Goal: Information Seeking & Learning: Learn about a topic

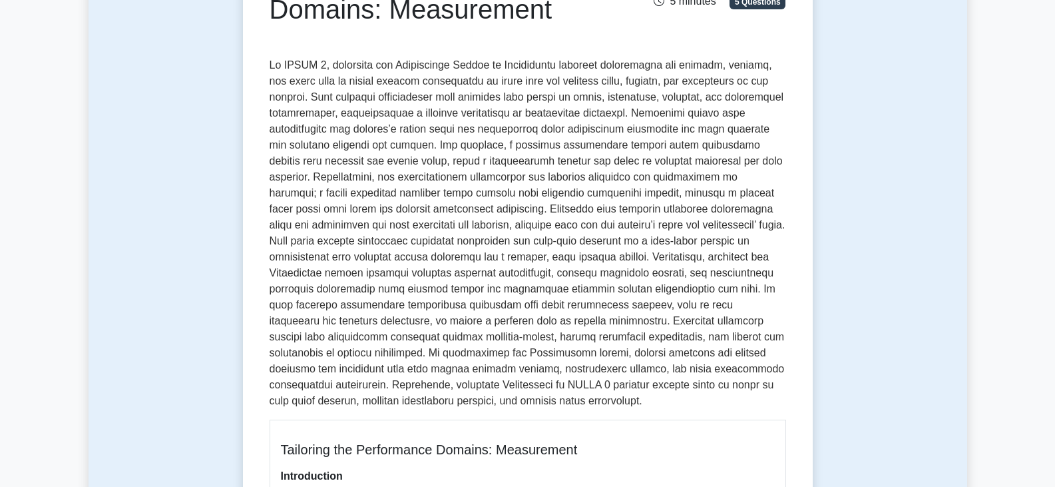
scroll to position [201, 0]
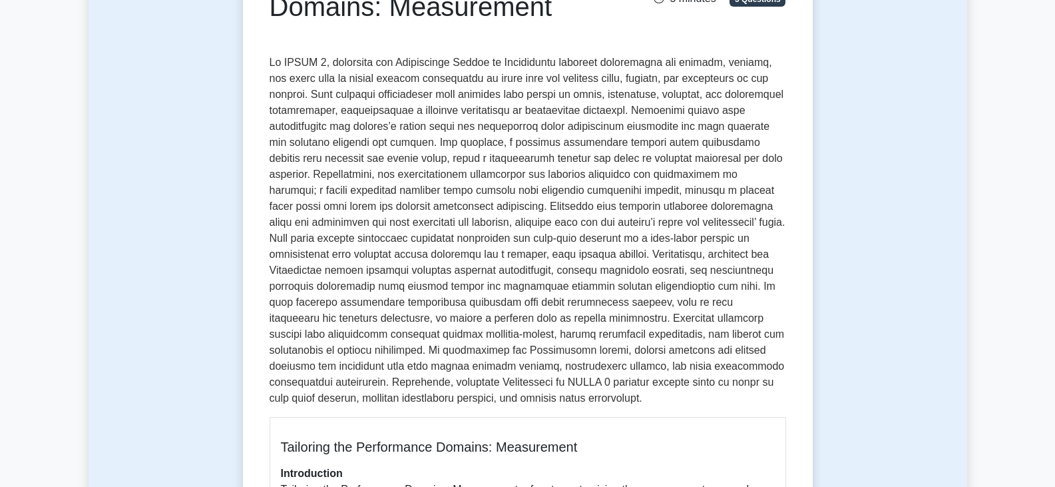
click at [499, 242] on p at bounding box center [528, 231] width 517 height 352
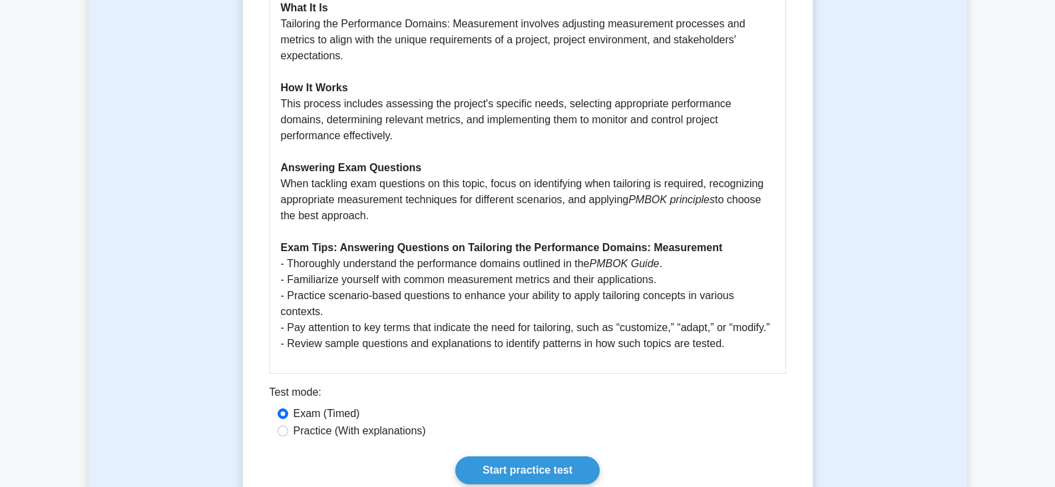
scroll to position [800, 0]
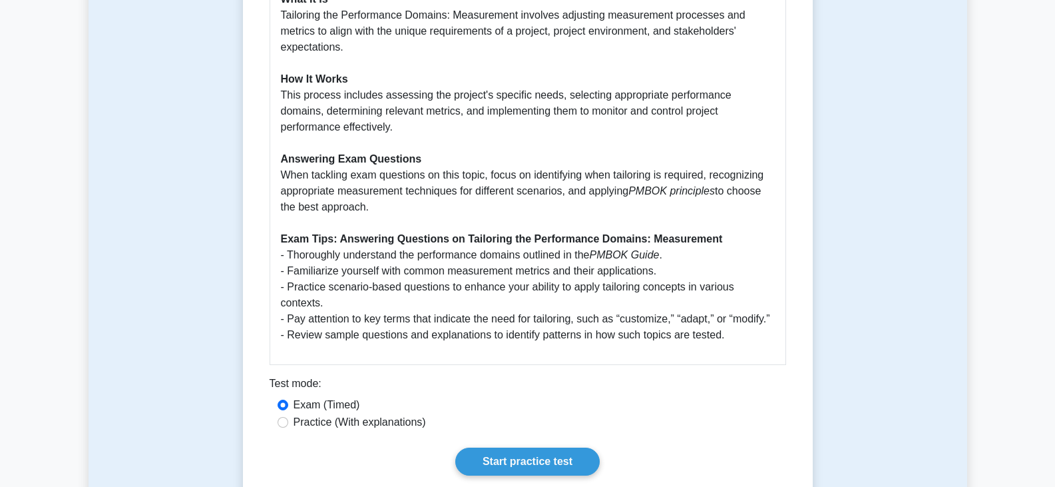
click at [294, 258] on p "Introduction Tailoring the Performance Domains: Measurement refers to customizi…" at bounding box center [528, 102] width 494 height 479
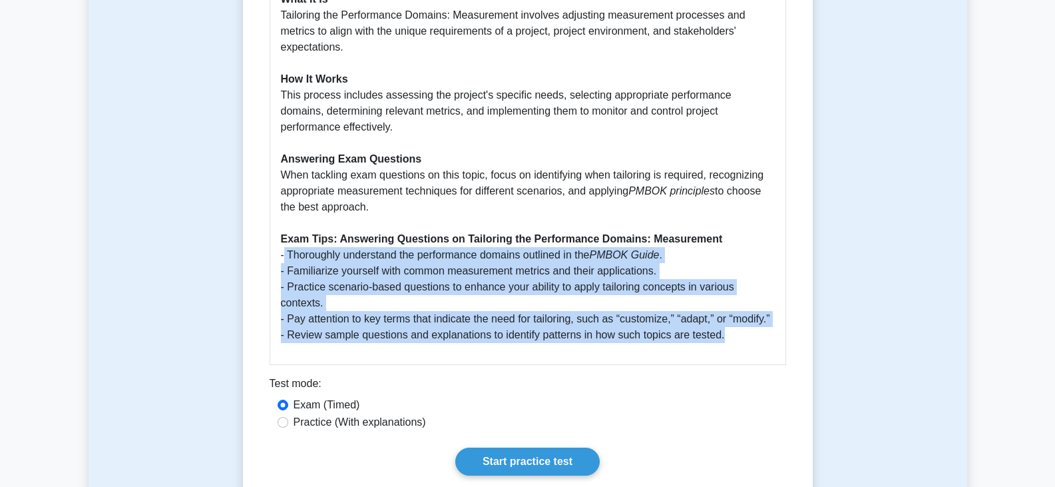
drag, startPoint x: 286, startPoint y: 255, endPoint x: 756, endPoint y: 331, distance: 476.9
click at [756, 331] on p "Introduction Tailoring the Performance Domains: Measurement refers to customizi…" at bounding box center [528, 102] width 494 height 479
drag, startPoint x: 569, startPoint y: 332, endPoint x: 471, endPoint y: 266, distance: 117.5
click at [471, 266] on p "Introduction Tailoring the Performance Domains: Measurement refers to customizi…" at bounding box center [528, 102] width 494 height 479
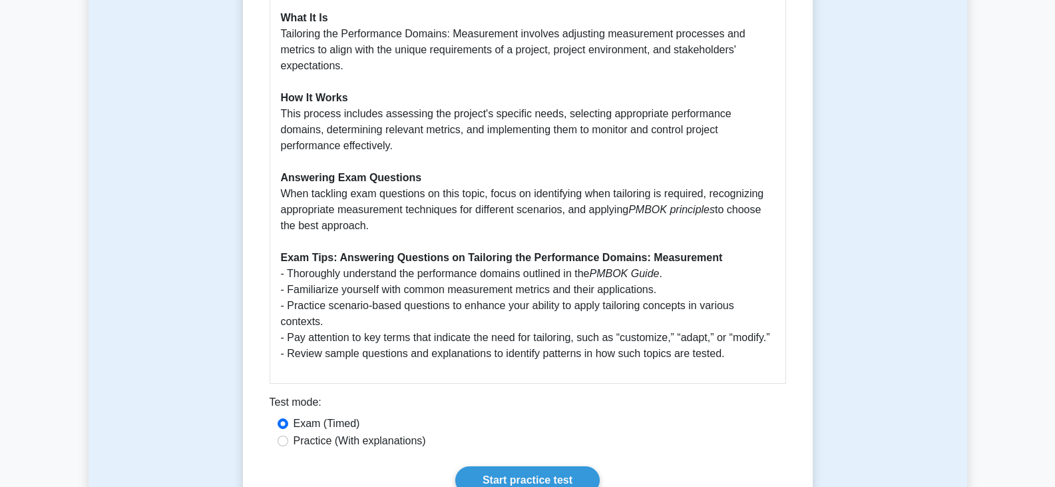
scroll to position [798, 0]
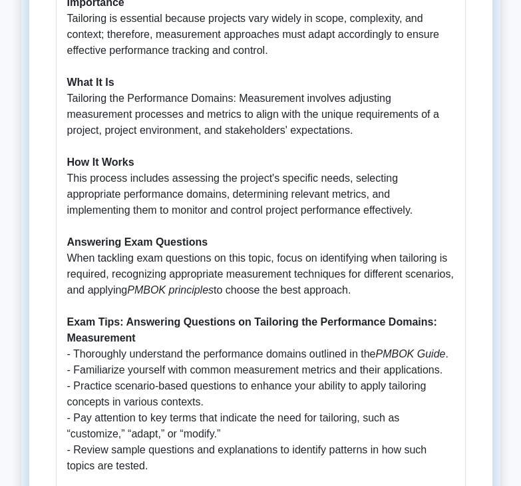
scroll to position [830, 0]
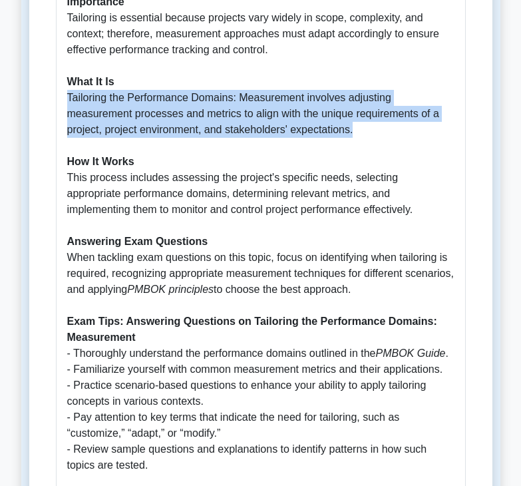
drag, startPoint x: 67, startPoint y: 97, endPoint x: 380, endPoint y: 127, distance: 313.8
click at [380, 127] on p "Introduction Tailoring the Performance Domains: Measurement refers to customizi…" at bounding box center [261, 193] width 388 height 559
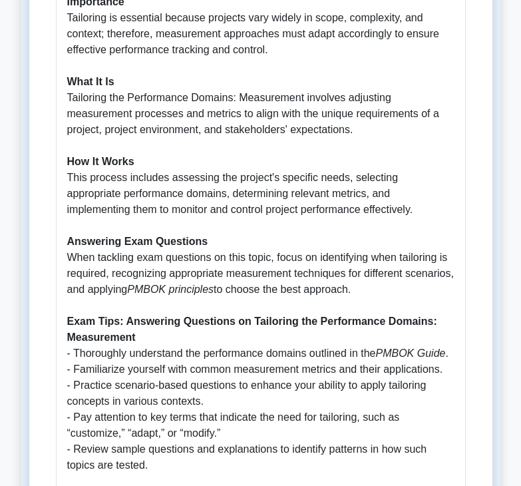
click at [188, 170] on p "Introduction Tailoring the Performance Domains: Measurement refers to customizi…" at bounding box center [261, 193] width 388 height 559
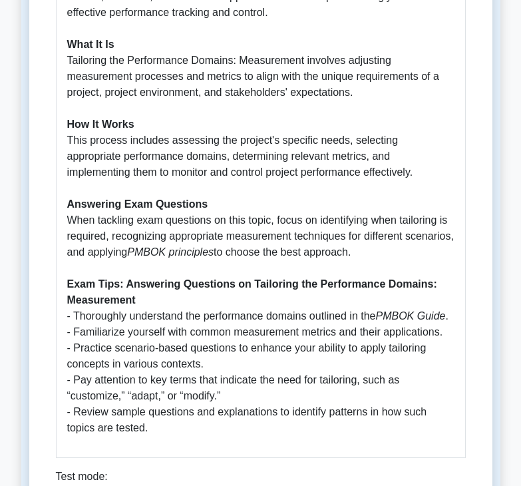
scroll to position [868, 0]
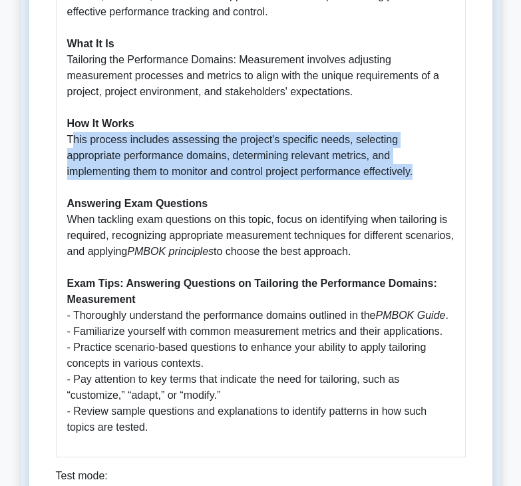
drag, startPoint x: 73, startPoint y: 141, endPoint x: 353, endPoint y: 172, distance: 282.1
click at [353, 172] on p "Introduction Tailoring the Performance Domains: Measurement refers to customizi…" at bounding box center [261, 155] width 388 height 559
copy p "his process includes assessing the project's specific needs, selecting appropri…"
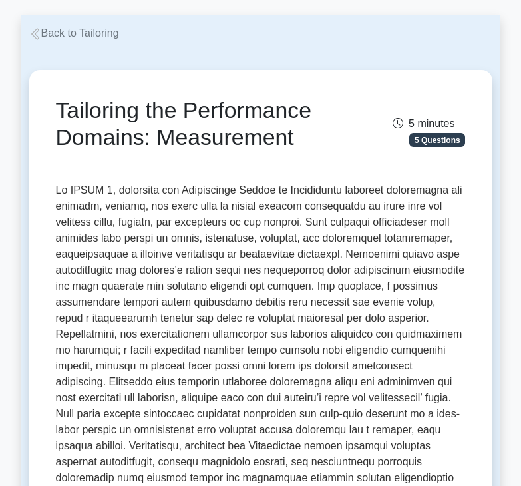
scroll to position [0, 0]
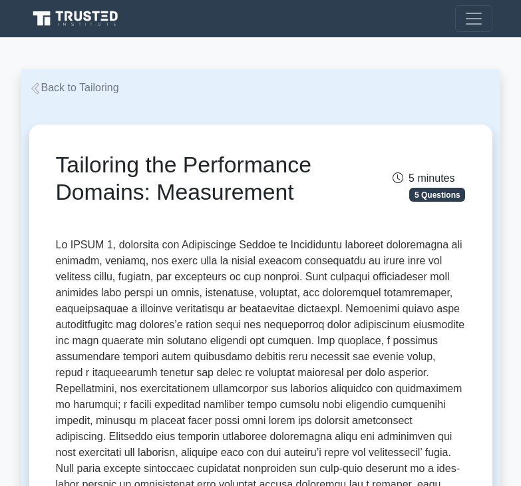
drag, startPoint x: 59, startPoint y: 166, endPoint x: 325, endPoint y: 212, distance: 270.3
click at [325, 212] on div "Tailoring the Performance Domains: Measurement 5 minutes 5 Questions" at bounding box center [261, 188] width 410 height 75
copy h1 "Tailoring the Performance Domains: Measurement"
